Goal: Navigation & Orientation: Find specific page/section

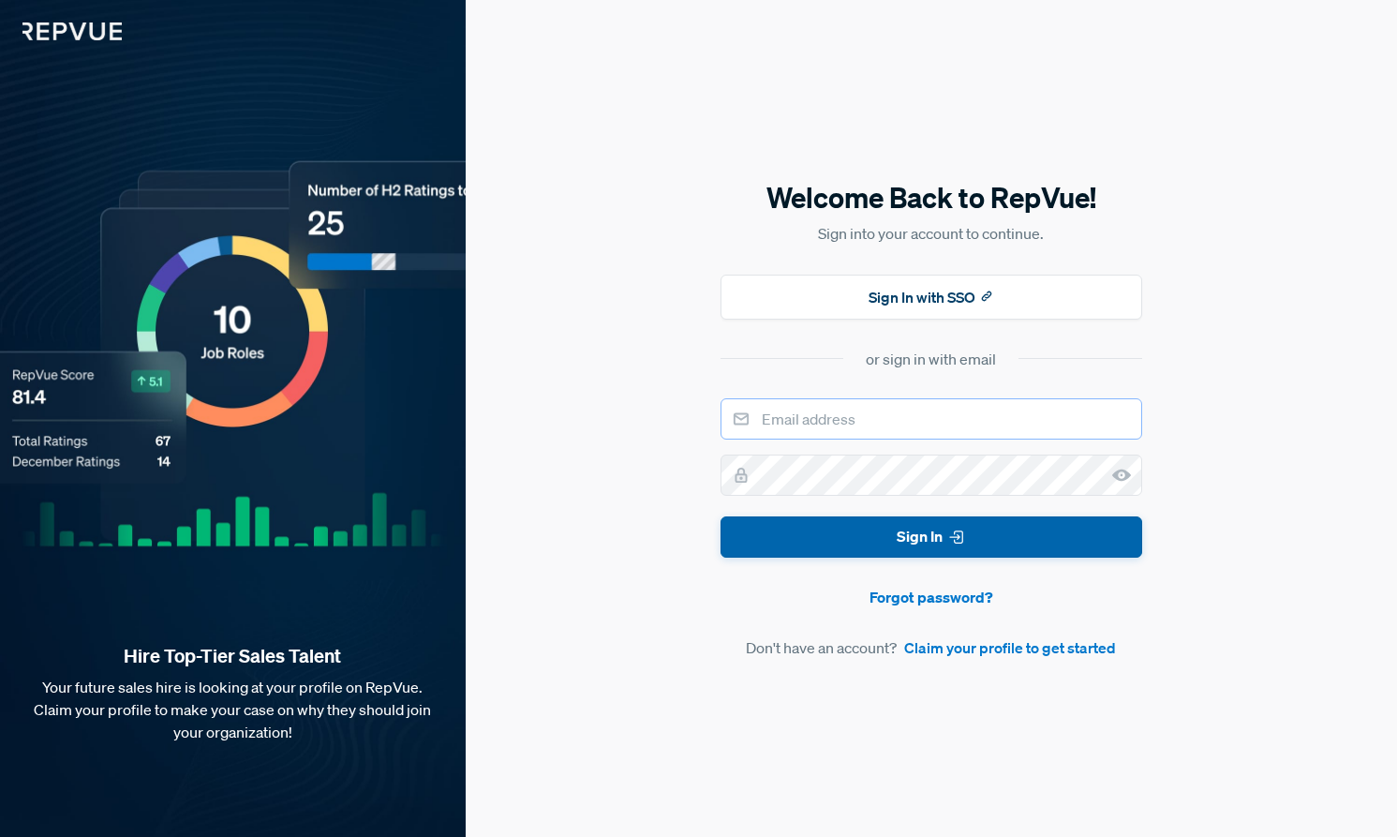
type input "[EMAIL_ADDRESS][DOMAIN_NAME]"
click at [813, 548] on button "Sign In" at bounding box center [932, 537] width 422 height 42
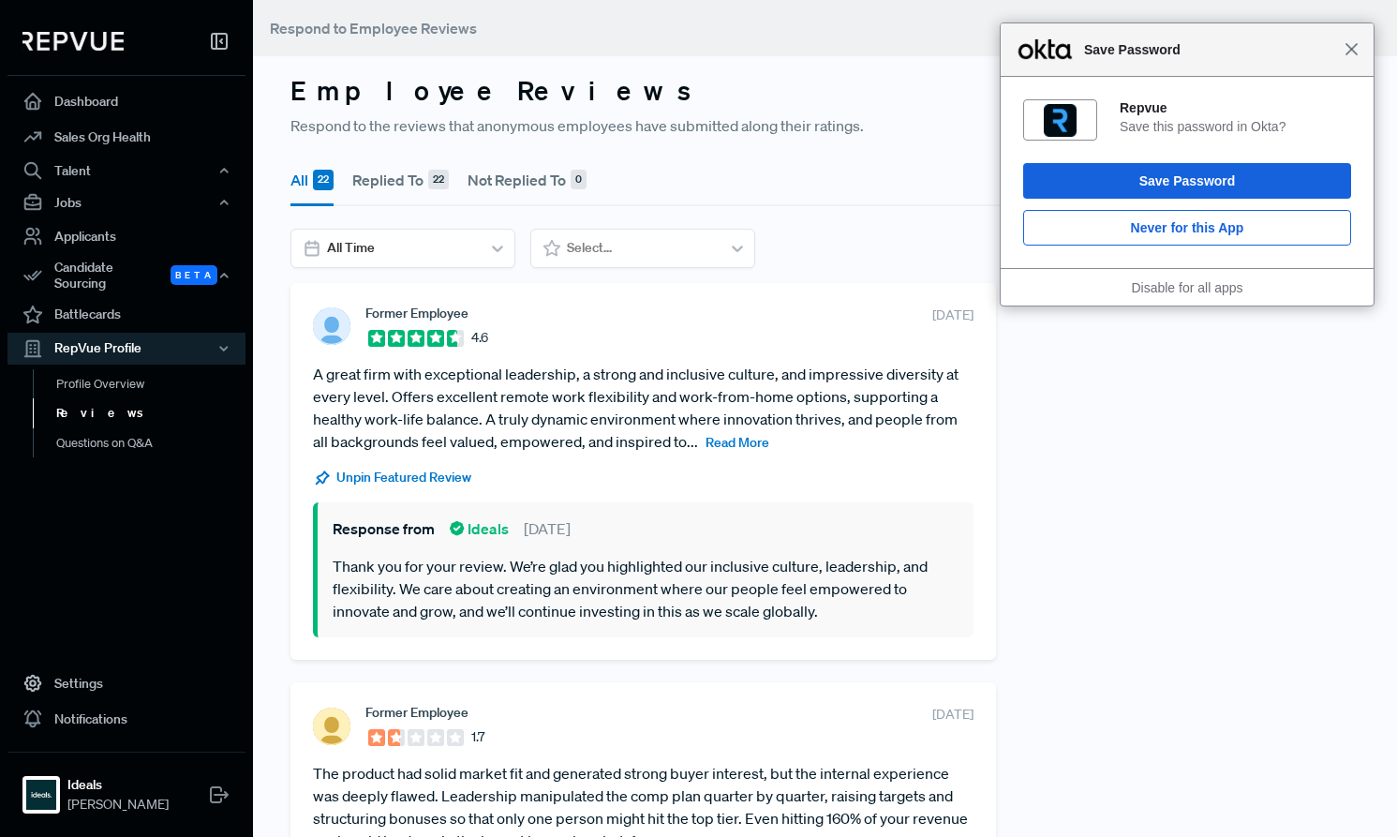
click at [1358, 48] on span "Close" at bounding box center [1352, 49] width 14 height 14
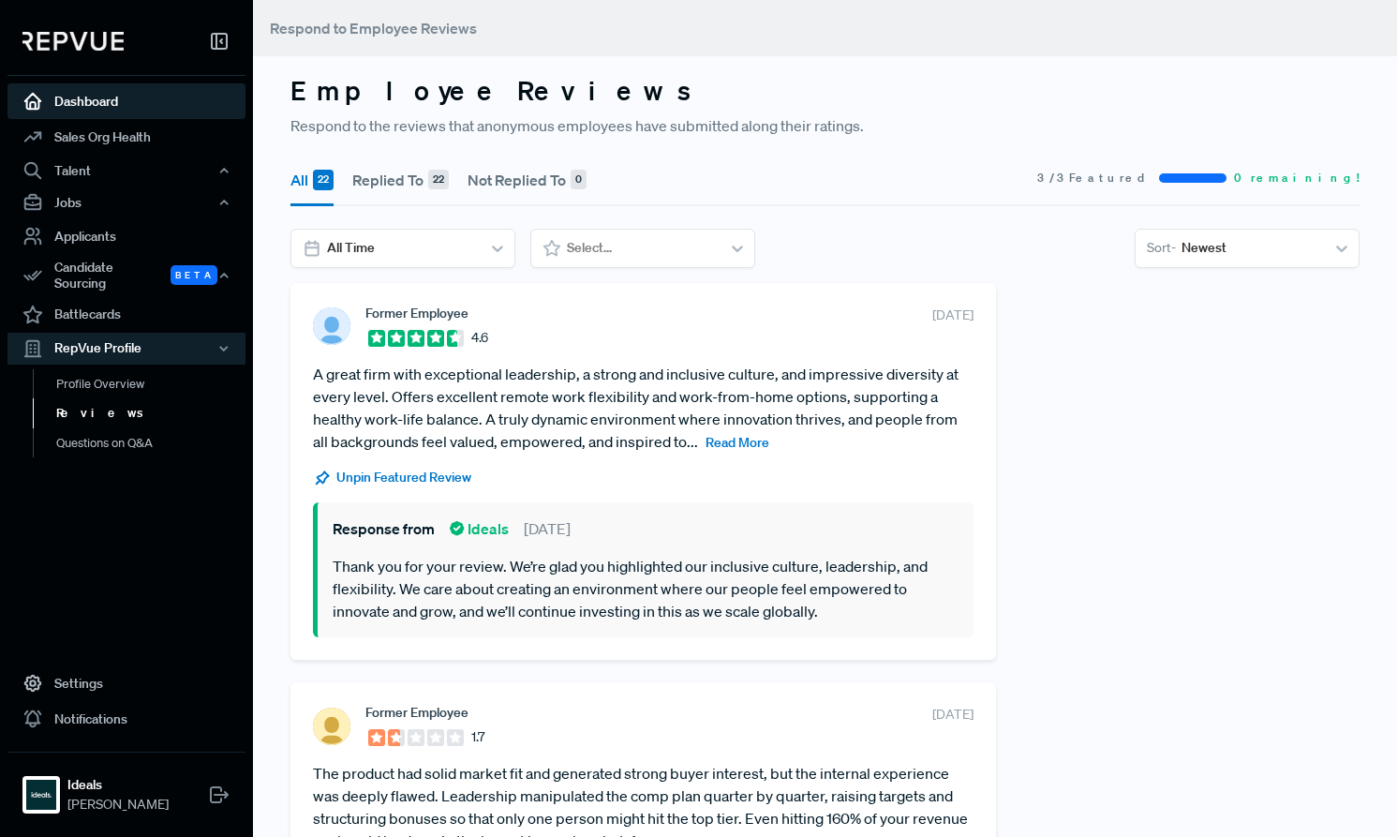
click at [102, 102] on link "Dashboard" at bounding box center [126, 101] width 238 height 36
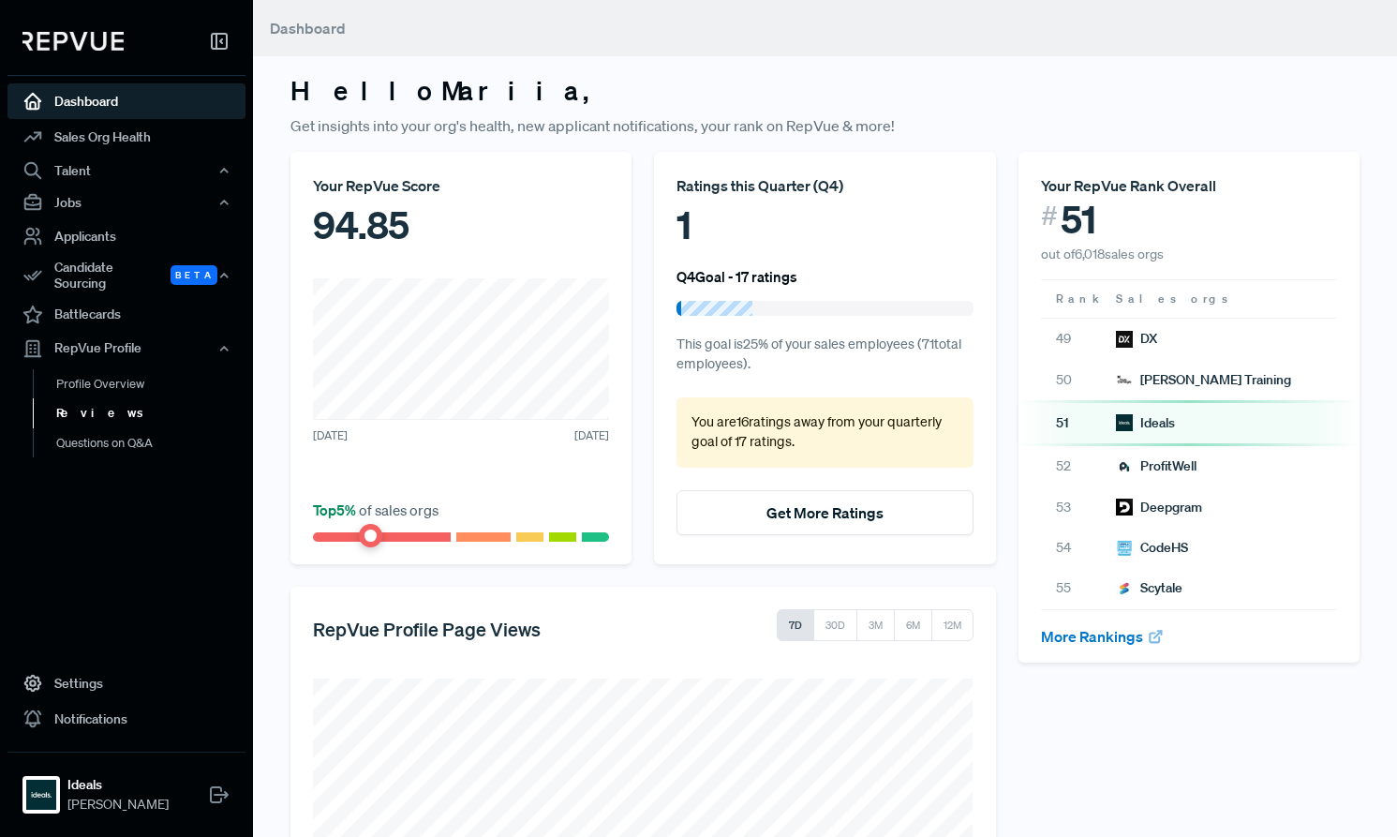
click at [79, 398] on link "Reviews" at bounding box center [152, 413] width 238 height 30
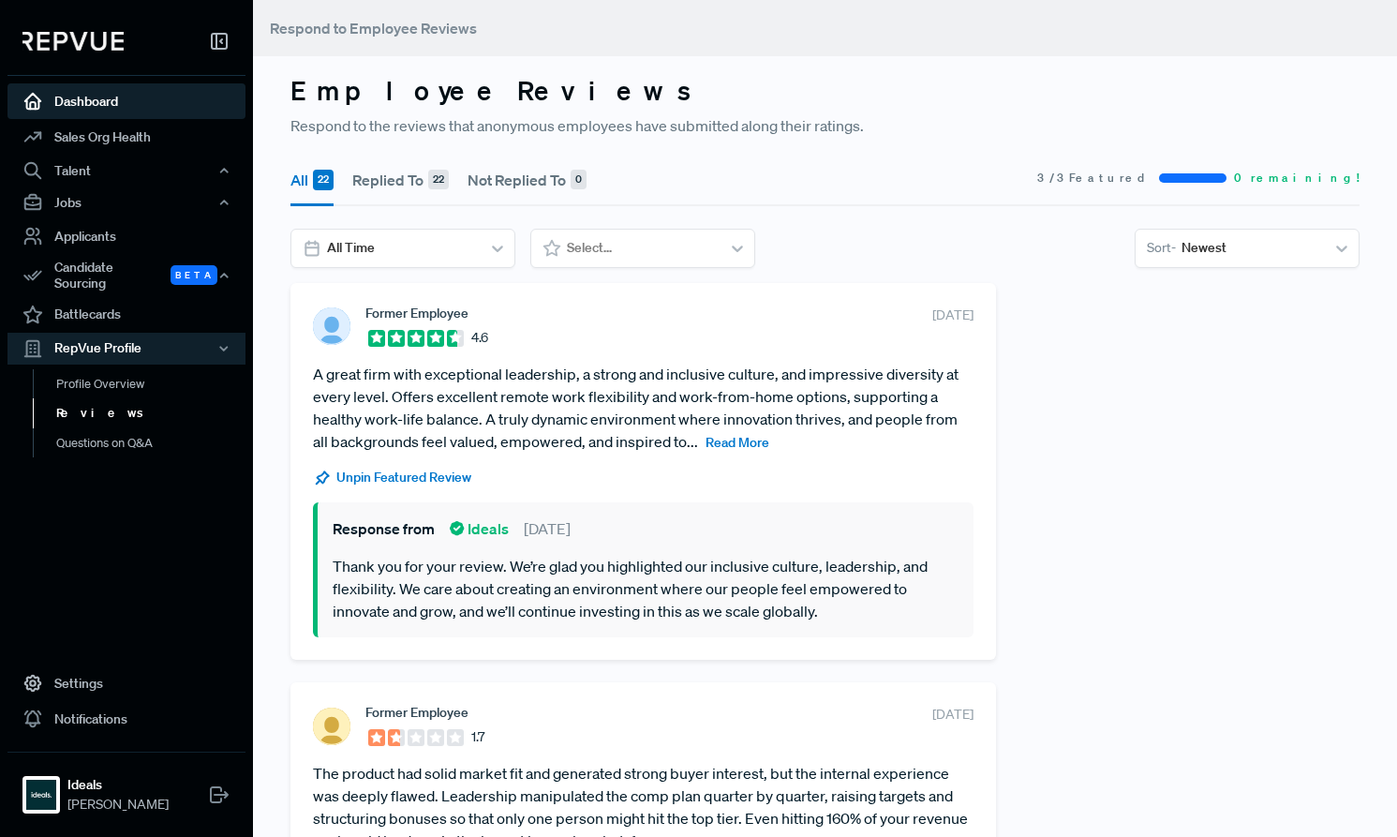
click at [100, 99] on link "Dashboard" at bounding box center [126, 101] width 238 height 36
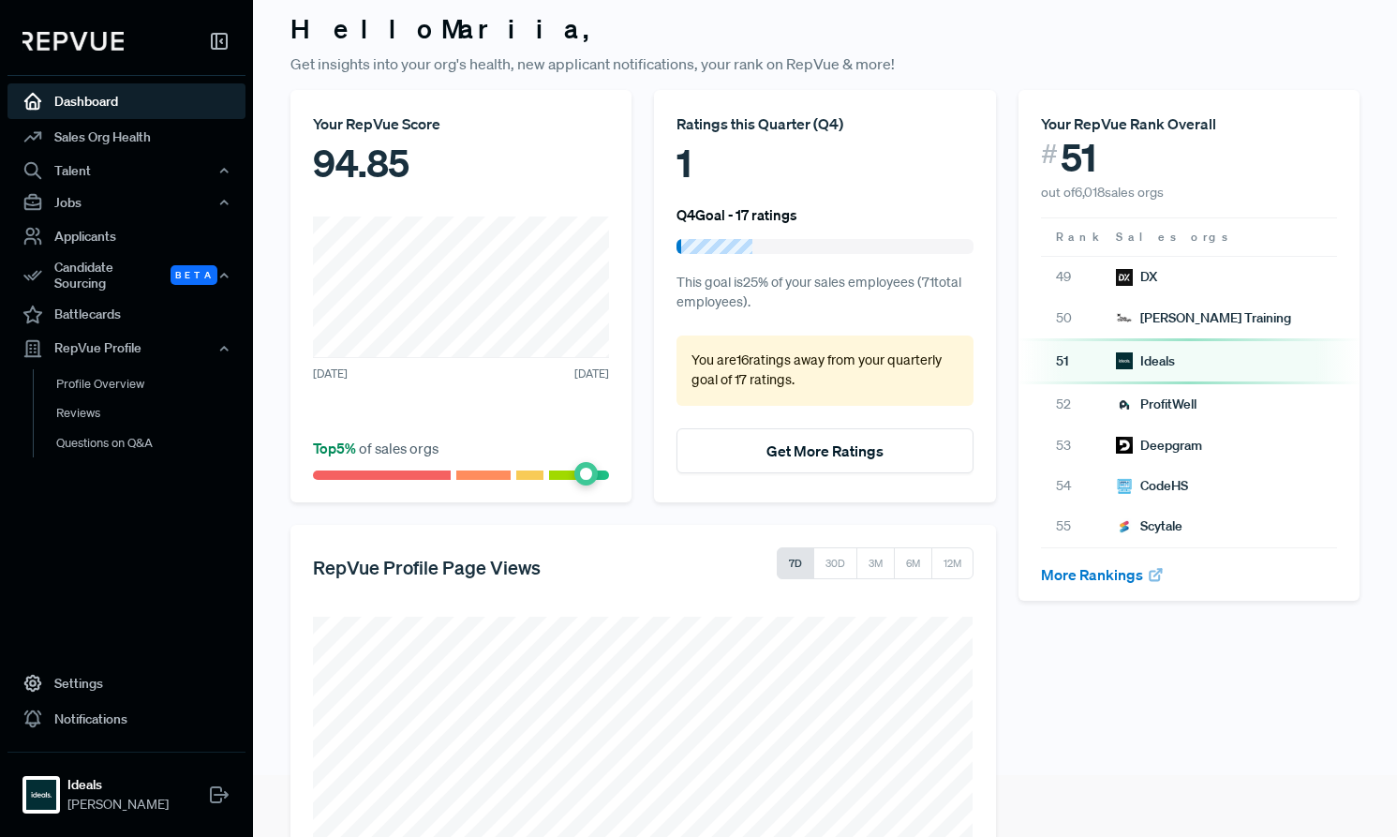
scroll to position [223, 0]
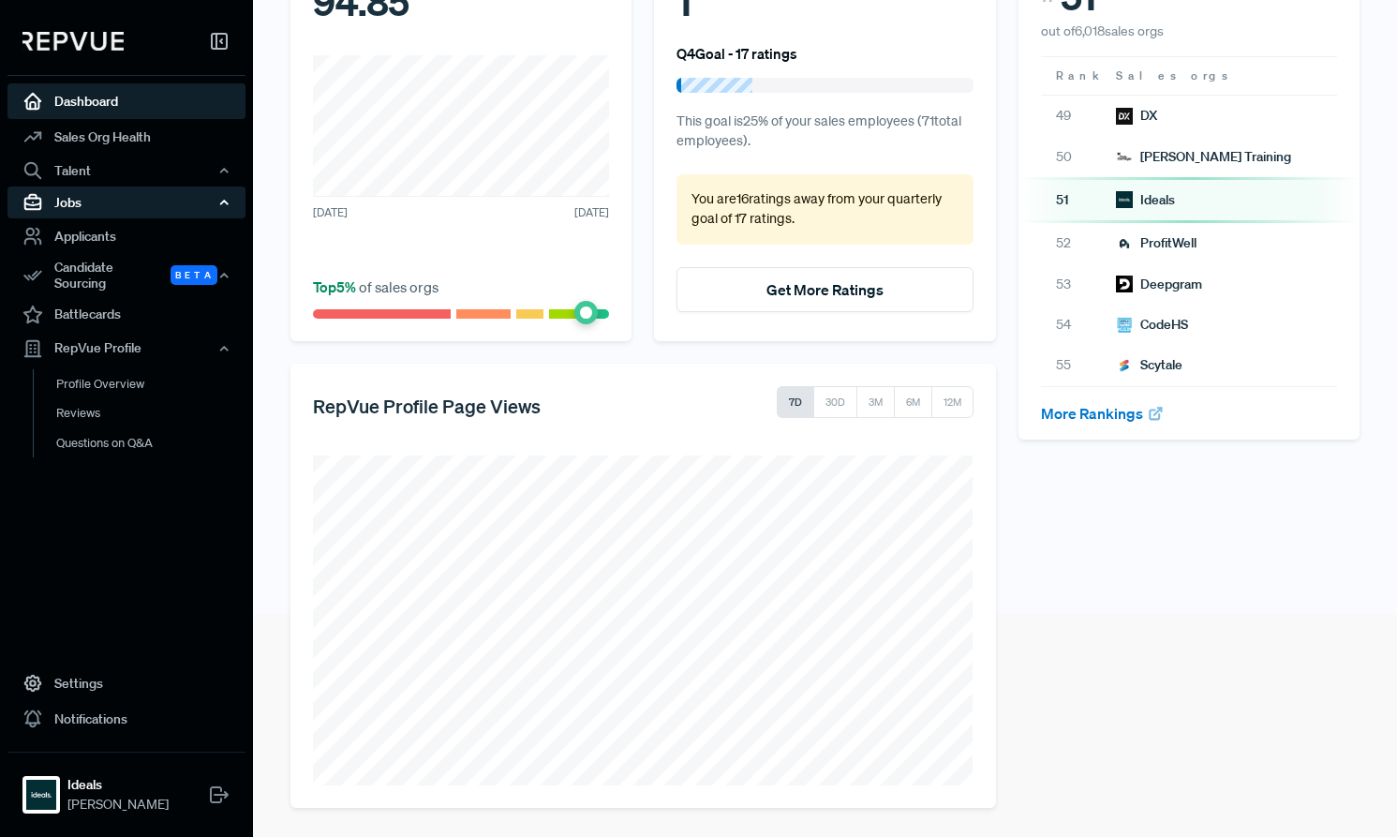
click at [120, 192] on div "Jobs" at bounding box center [126, 202] width 238 height 32
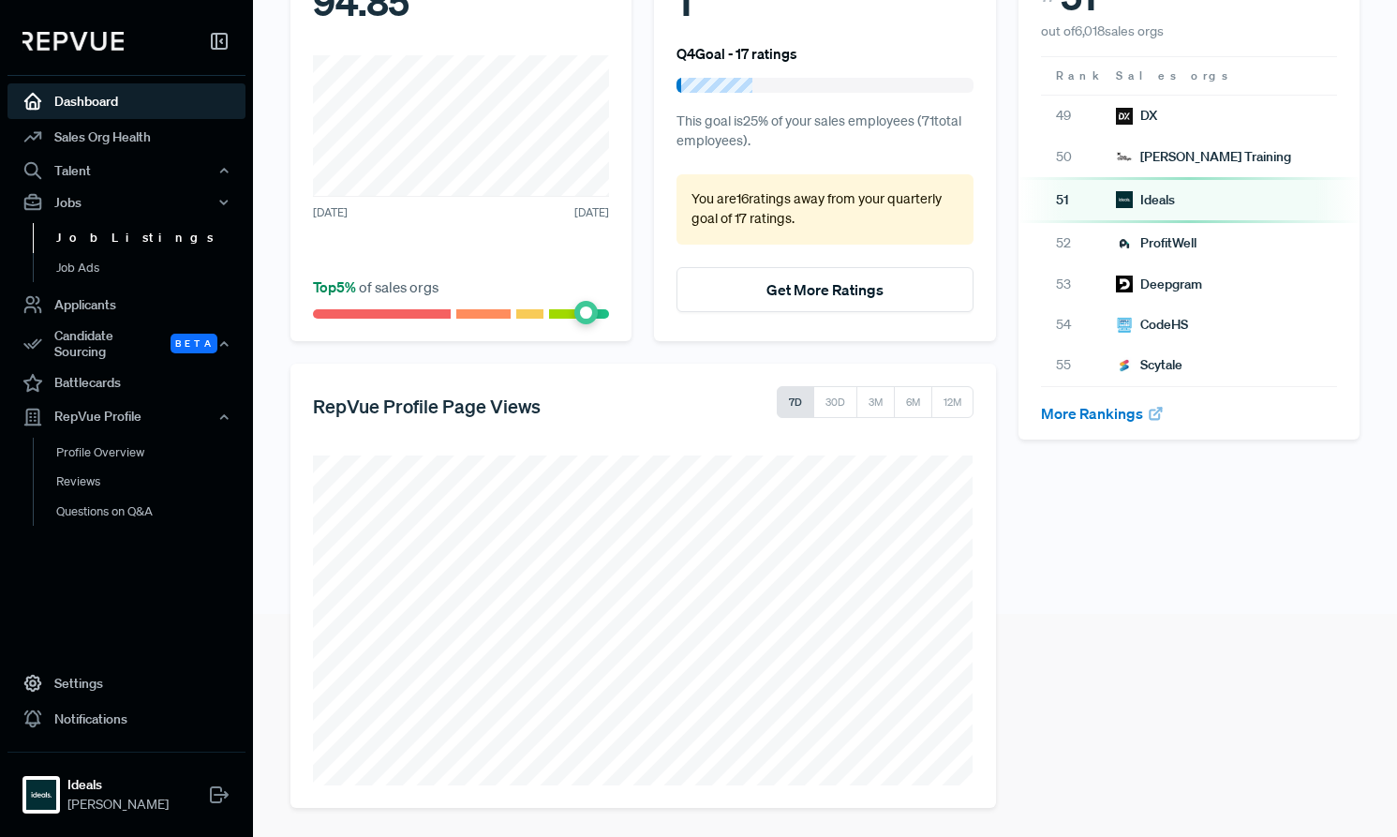
click at [81, 237] on link "Job Listings" at bounding box center [152, 238] width 238 height 30
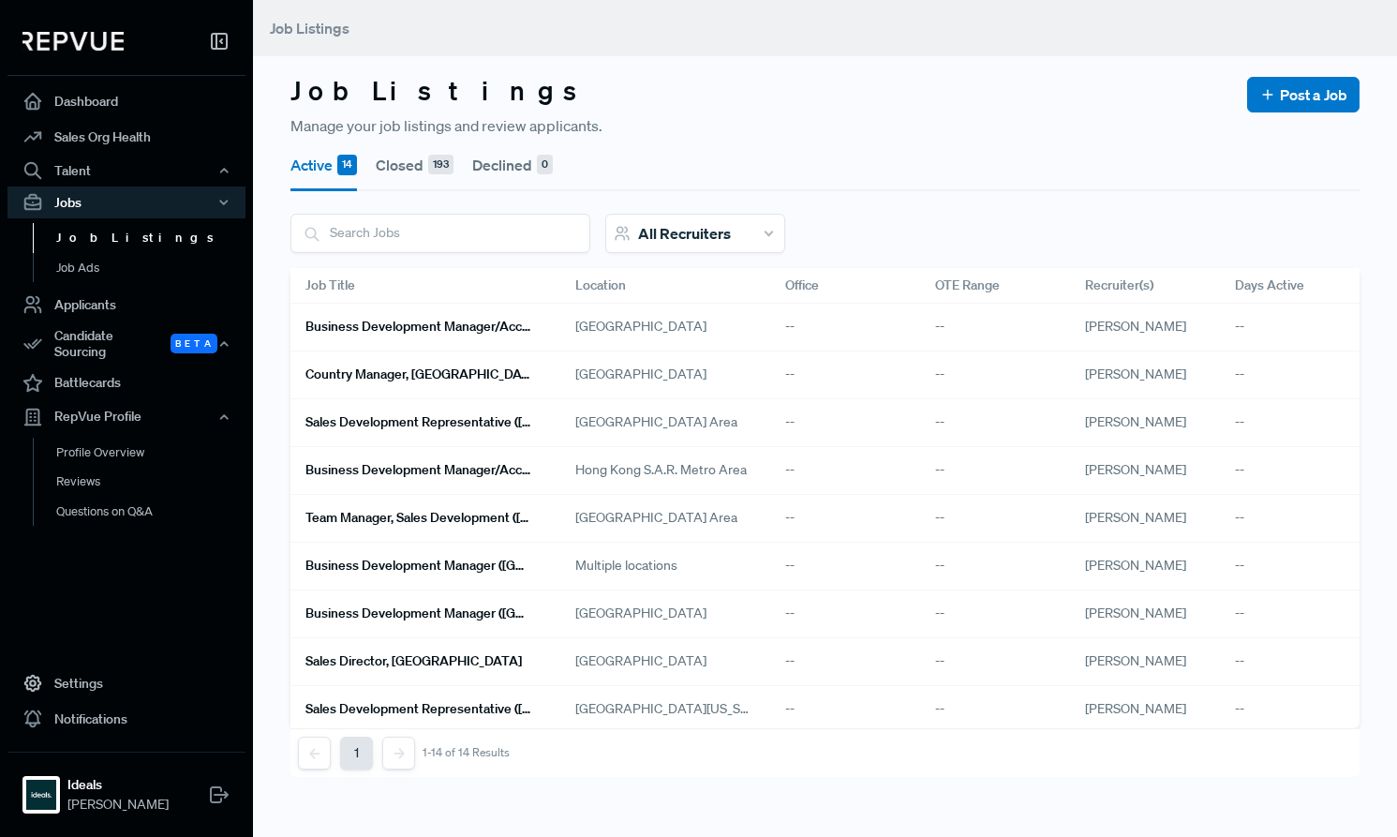
click at [80, 282] on div "Job Listings Job Ads" at bounding box center [126, 252] width 238 height 68
click at [80, 269] on link "Job Ads" at bounding box center [152, 268] width 238 height 30
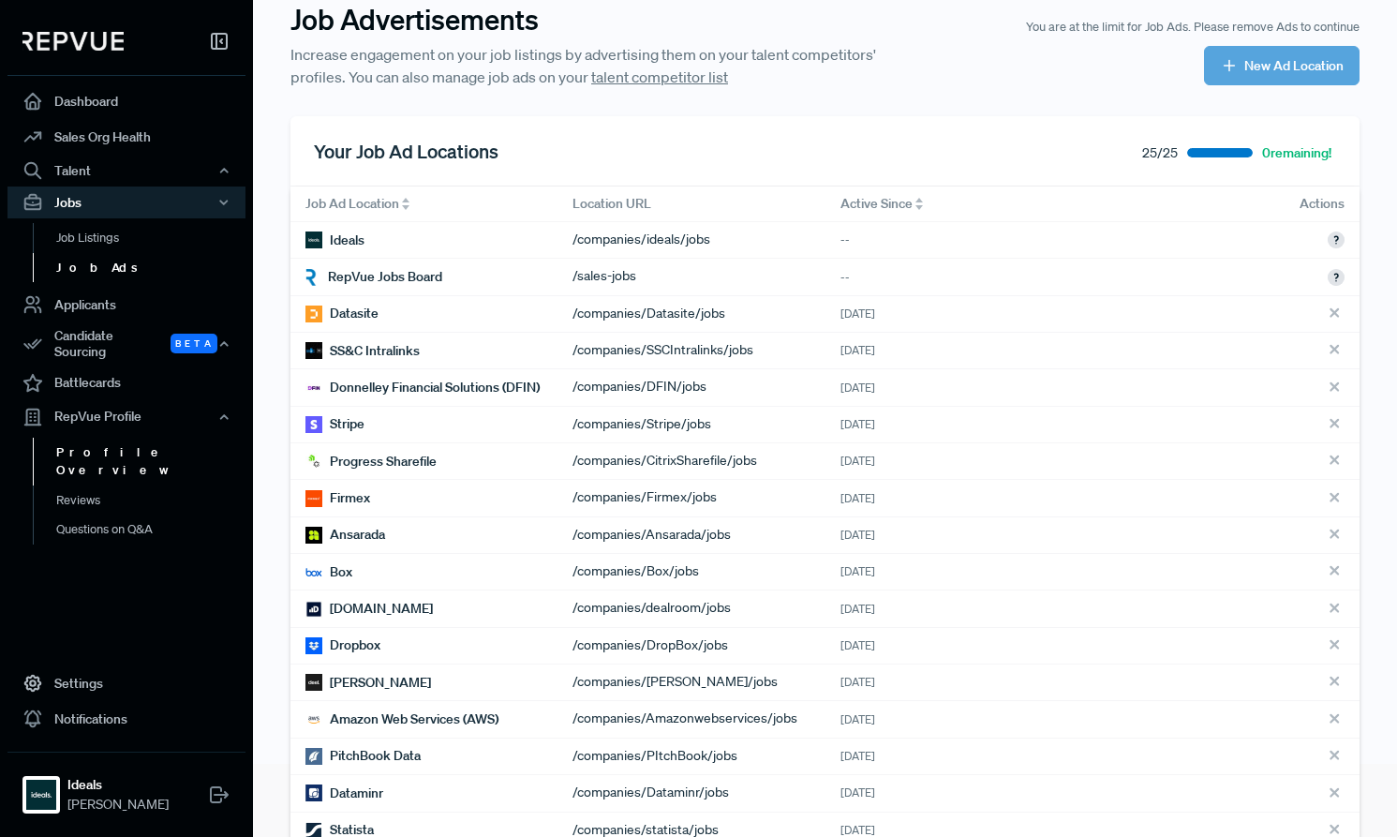
scroll to position [75, 0]
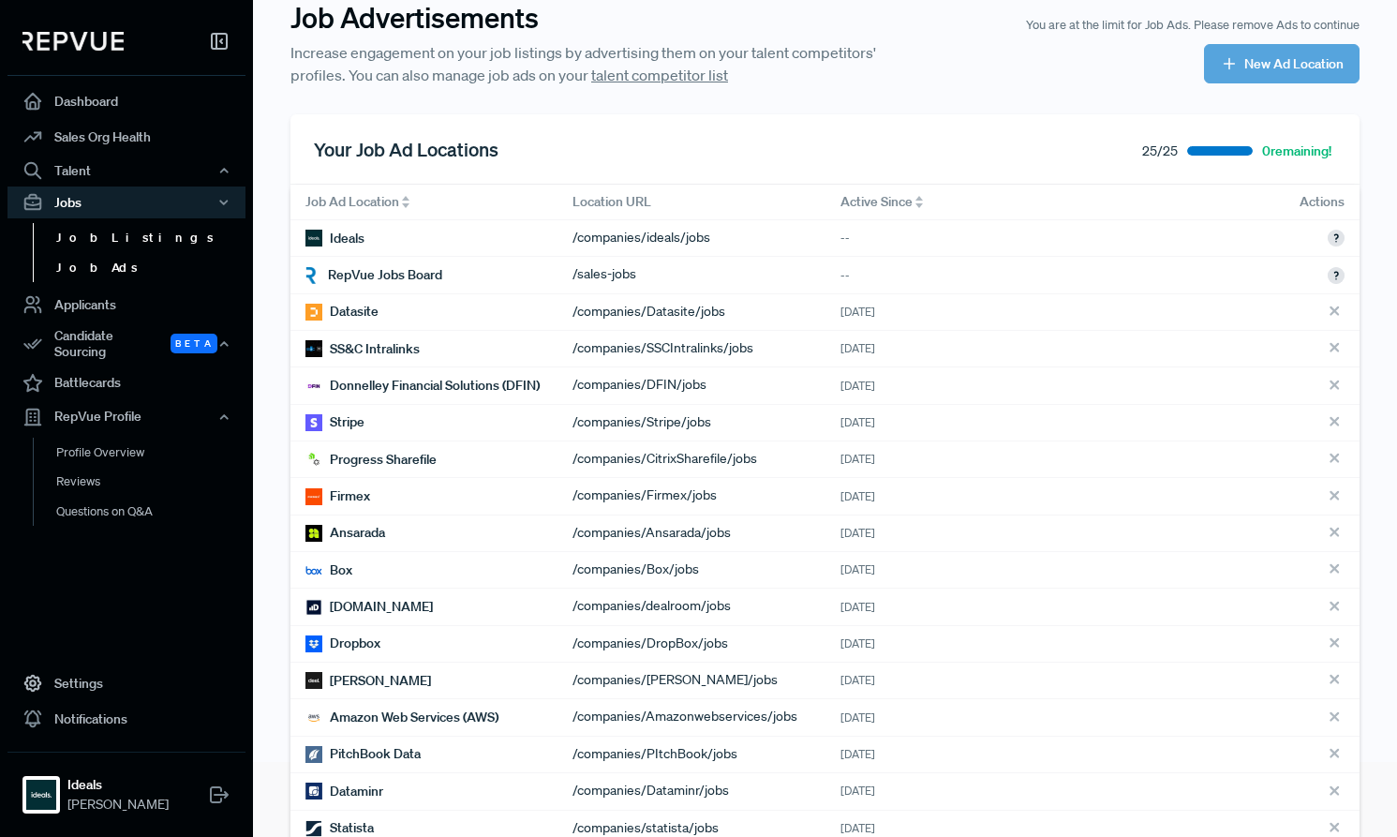
click at [80, 230] on link "Job Listings" at bounding box center [152, 238] width 238 height 30
